Goal: Task Accomplishment & Management: Complete application form

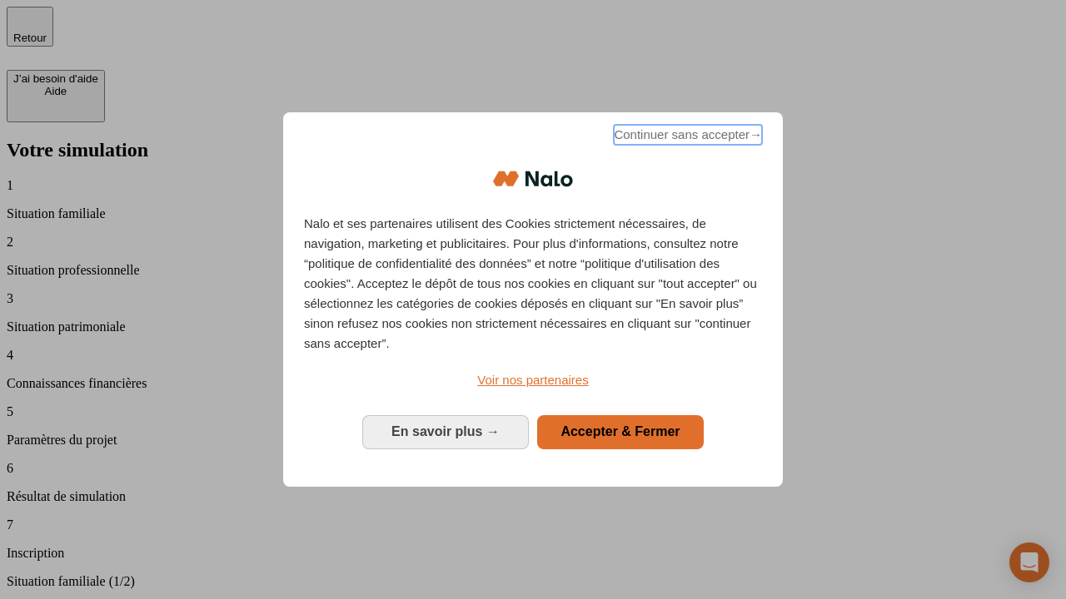
click at [686, 137] on span "Continuer sans accepter →" at bounding box center [688, 135] width 148 height 20
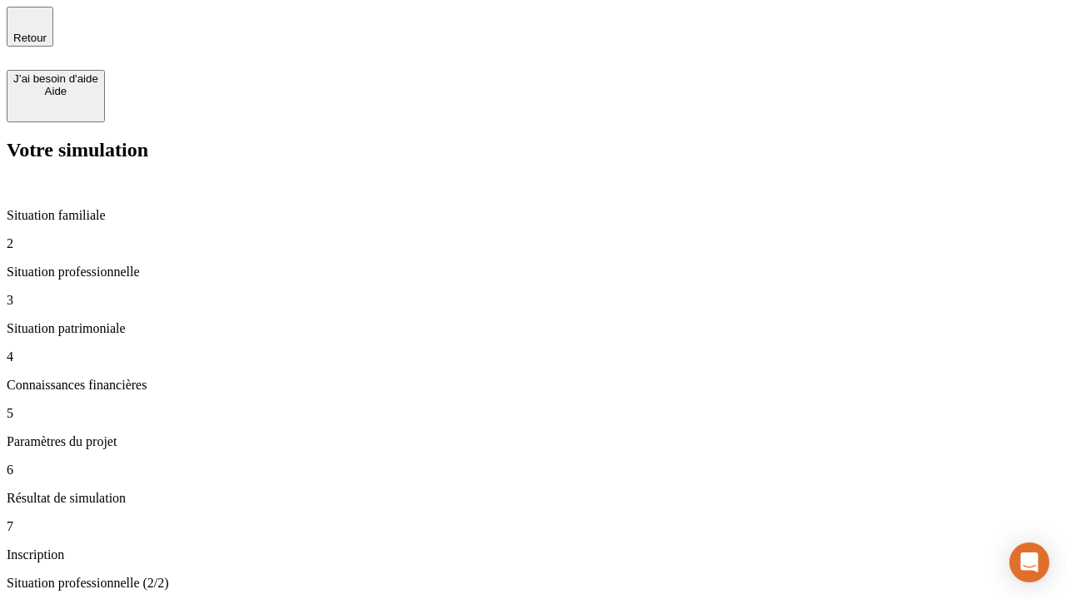
type input "30 000"
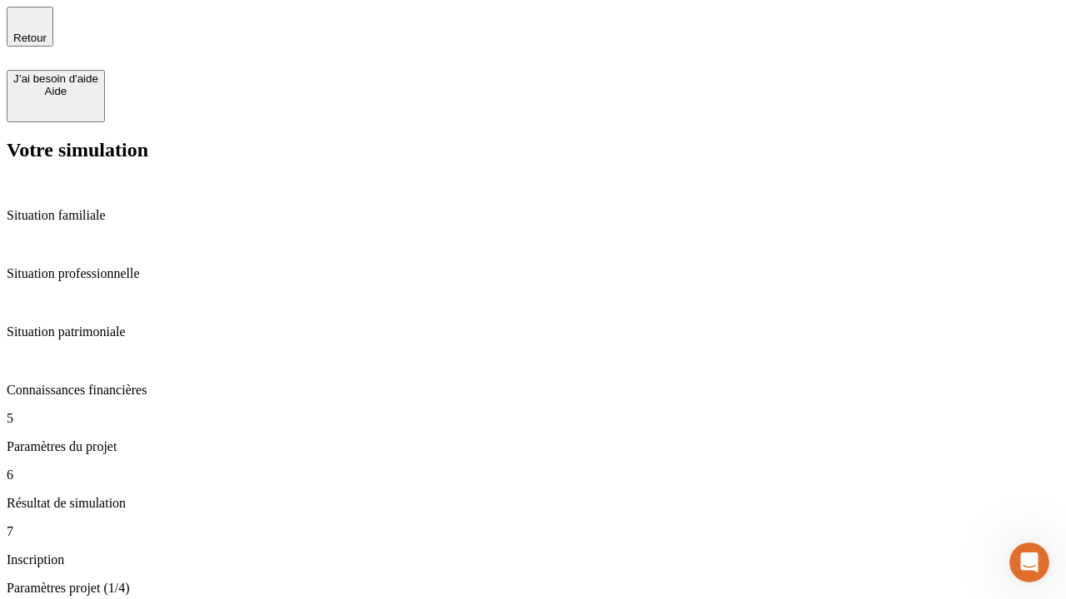
type input "25"
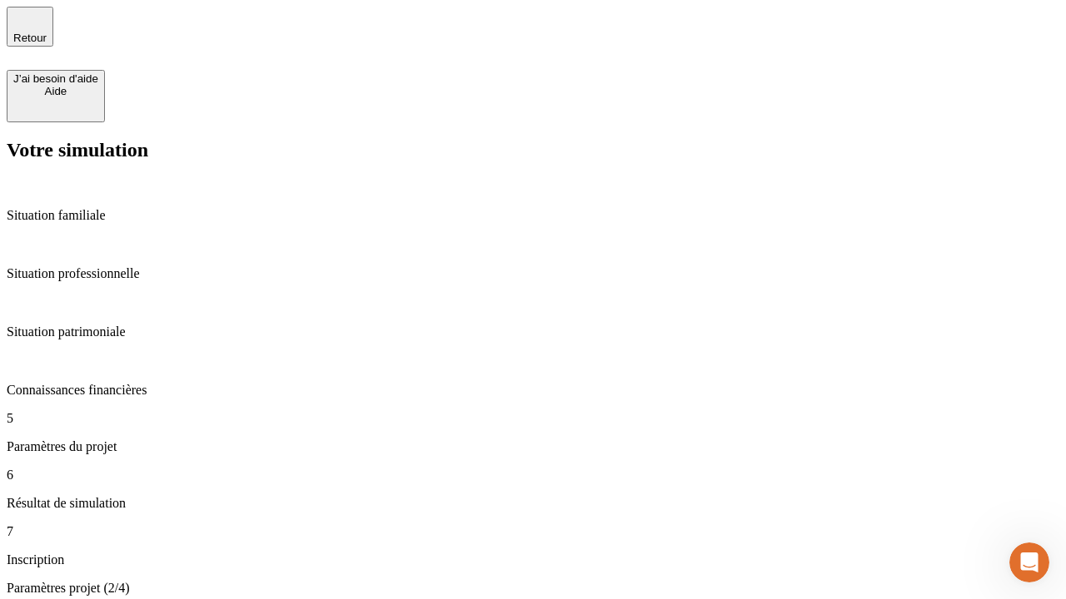
type input "1 000"
type input "640"
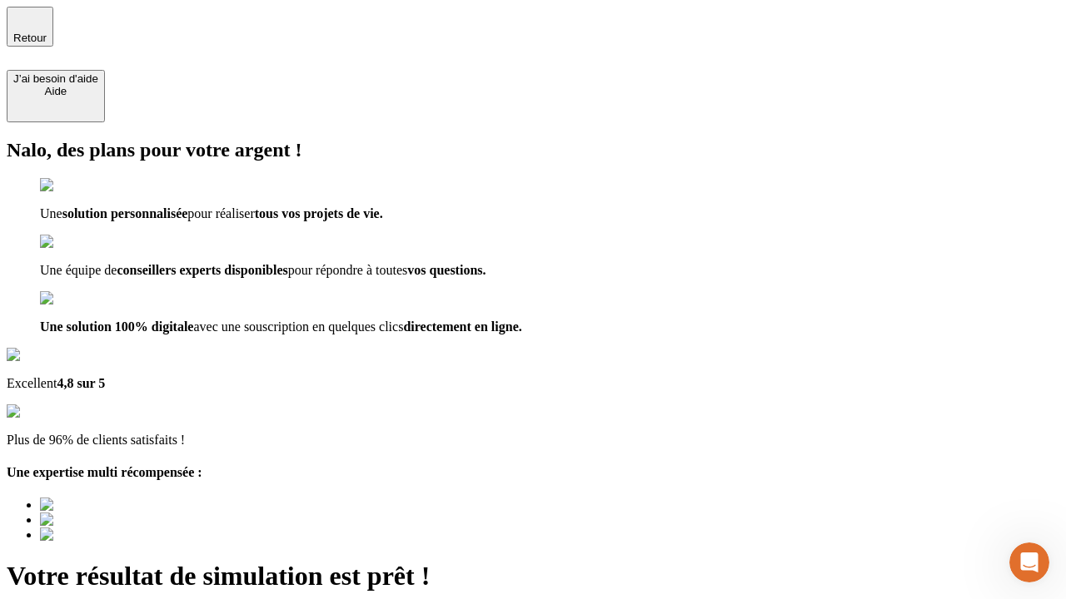
type input "[EMAIL_ADDRESS][PERSON_NAME][DOMAIN_NAME]"
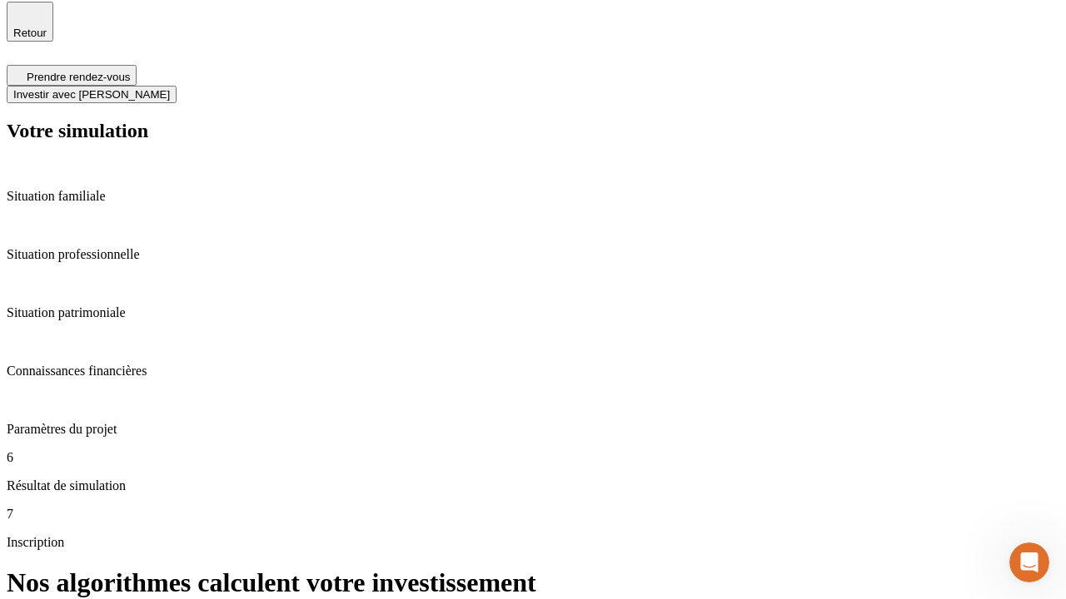
click at [170, 88] on span "Investir avec [PERSON_NAME]" at bounding box center [91, 94] width 157 height 12
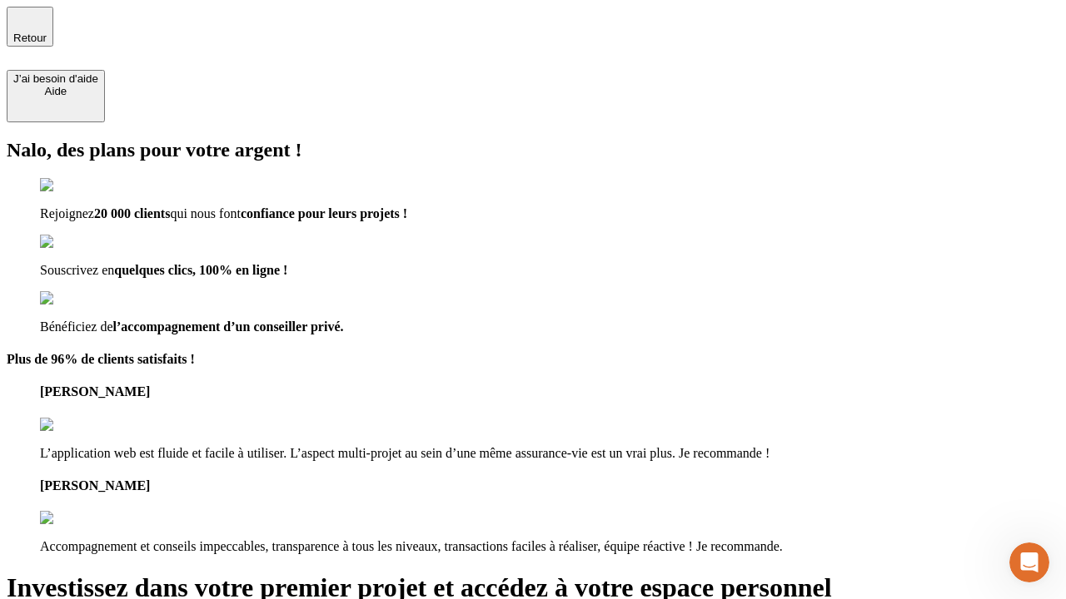
type input "abc"
